Goal: Find specific page/section: Find specific page/section

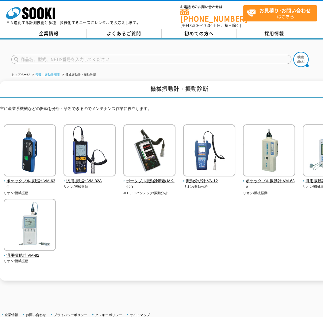
click at [48, 73] on link "音響・振動計測器" at bounding box center [47, 74] width 25 height 3
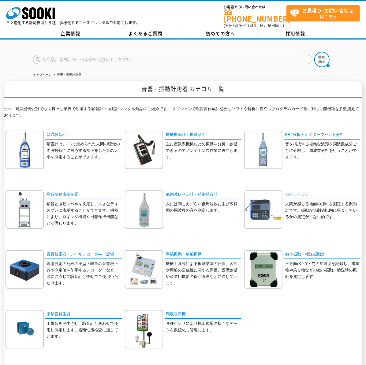
click at [296, 190] on link "振動レベル計" at bounding box center [322, 194] width 77 height 9
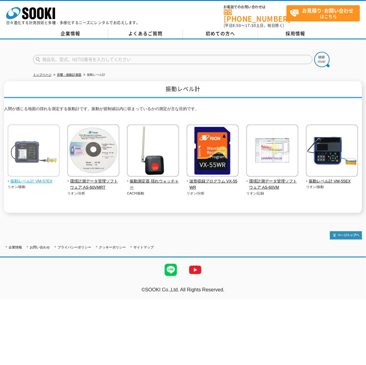
click at [40, 178] on span "振動レベル計 VM-57EX" at bounding box center [34, 181] width 52 height 6
